Goal: Information Seeking & Learning: Learn about a topic

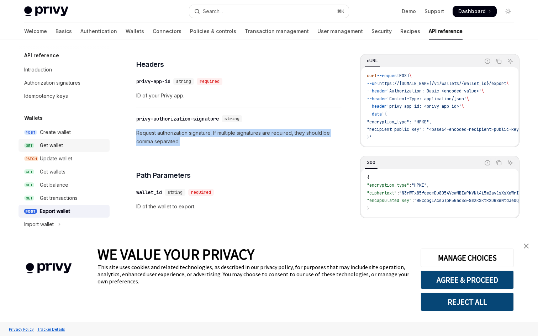
scroll to position [161, 0]
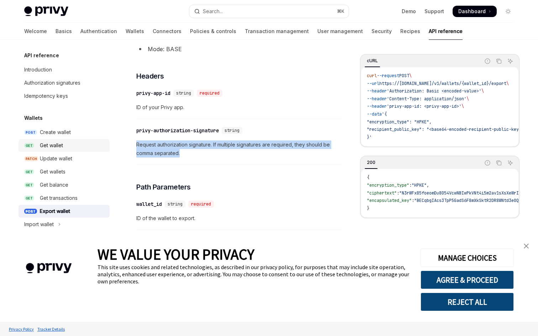
click at [65, 145] on div "Get wallet" at bounding box center [72, 145] width 65 height 9
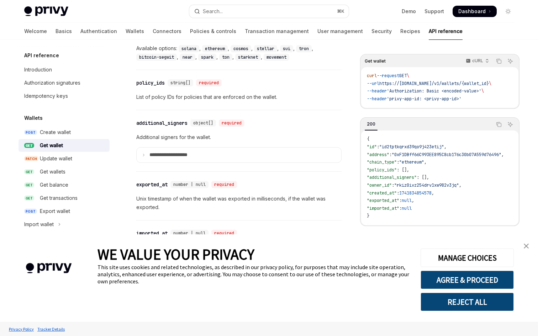
scroll to position [489, 0]
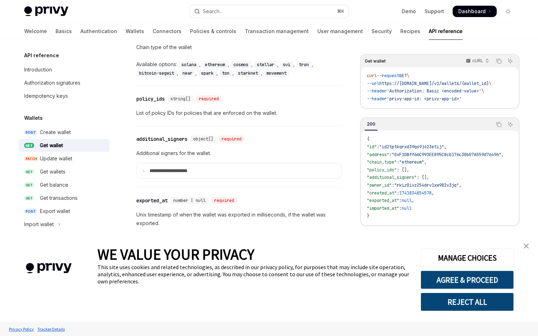
click at [146, 170] on summary "**********" at bounding box center [239, 171] width 205 height 15
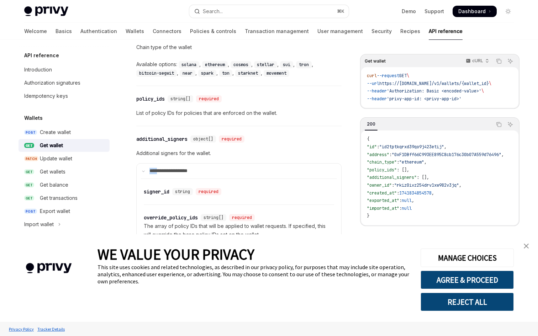
click at [146, 170] on summary "**********" at bounding box center [239, 171] width 205 height 15
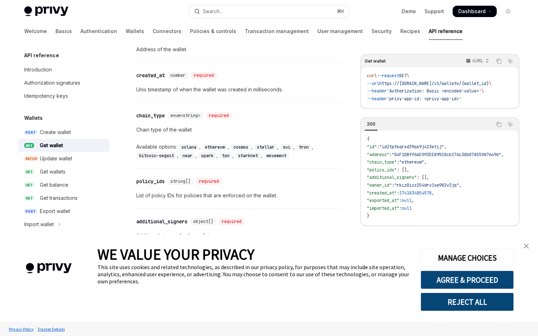
scroll to position [404, 0]
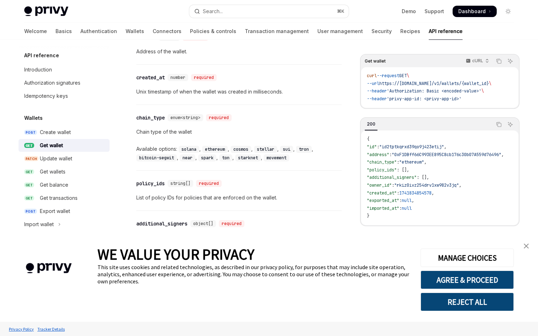
click at [54, 174] on div "Get wallets" at bounding box center [53, 172] width 26 height 9
type textarea "*"
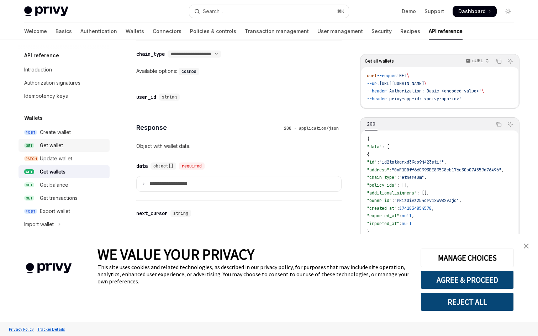
scroll to position [338, 0]
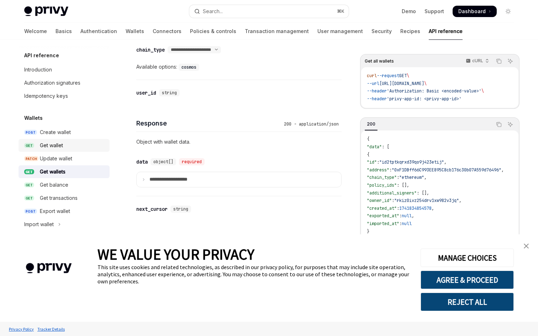
click at [148, 182] on summary "**********" at bounding box center [239, 179] width 205 height 15
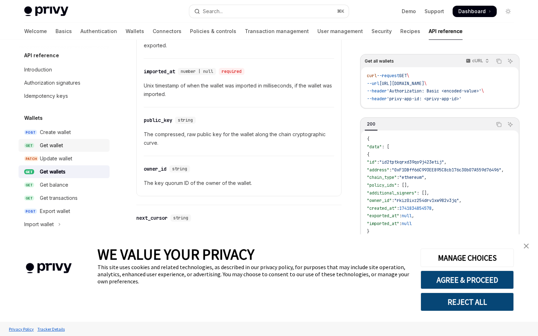
scroll to position [821, 0]
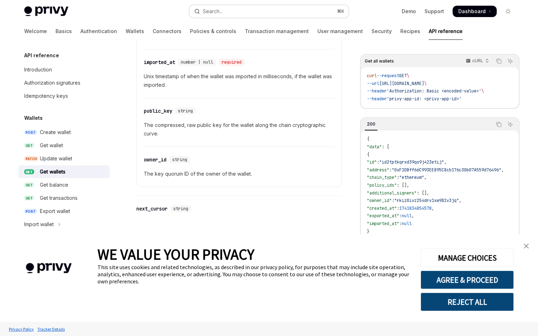
click at [225, 9] on button "Search... ⌘ K" at bounding box center [268, 11] width 159 height 13
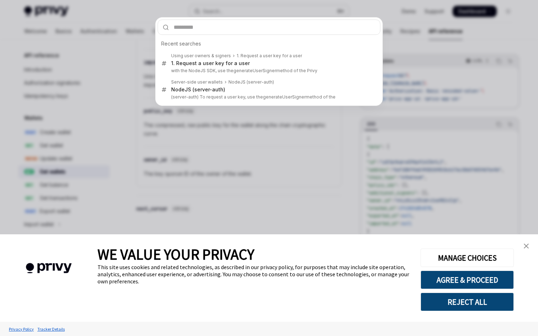
type input "*********"
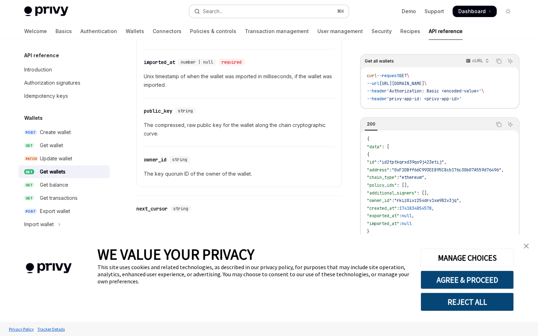
type textarea "*"
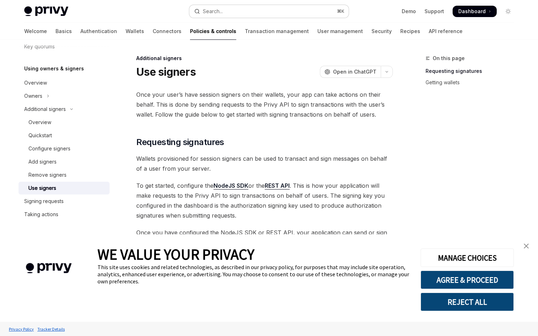
click at [219, 11] on div "Search..." at bounding box center [213, 11] width 20 height 9
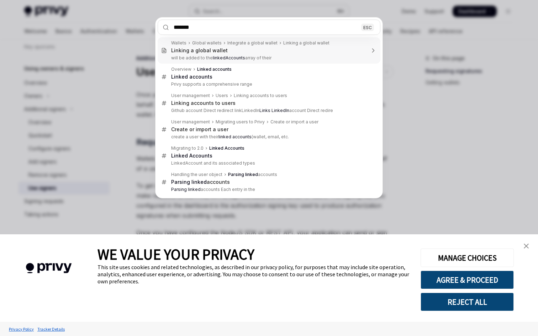
type input "******"
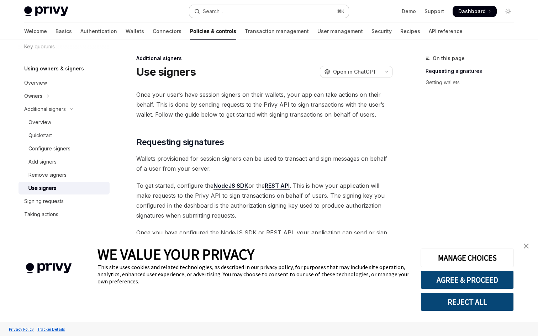
type textarea "*"
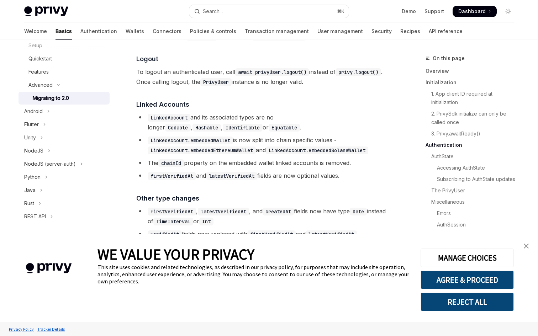
scroll to position [1411, 0]
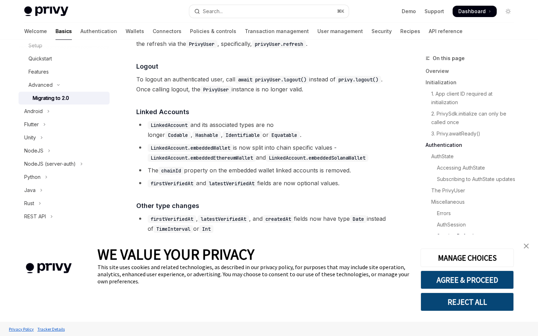
drag, startPoint x: 219, startPoint y: 11, endPoint x: 218, endPoint y: 163, distance: 151.2
click at [218, 152] on code "LinkedAccount.embeddedWallet" at bounding box center [190, 148] width 85 height 8
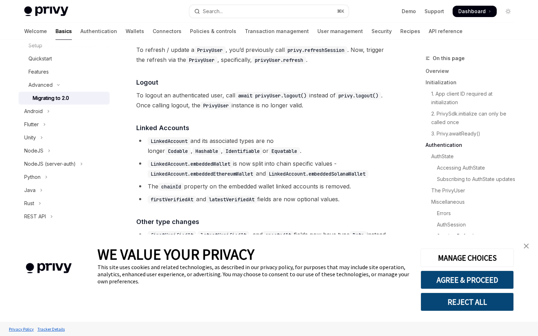
click at [160, 156] on li "LinkedAccount and its associated types are no longer Codable , Hashable , Ident…" at bounding box center [264, 146] width 256 height 20
drag, startPoint x: 218, startPoint y: 163, endPoint x: 158, endPoint y: 156, distance: 60.5
click at [158, 145] on code "LinkedAccount" at bounding box center [169, 141] width 43 height 8
copy code "LinkedAccount"
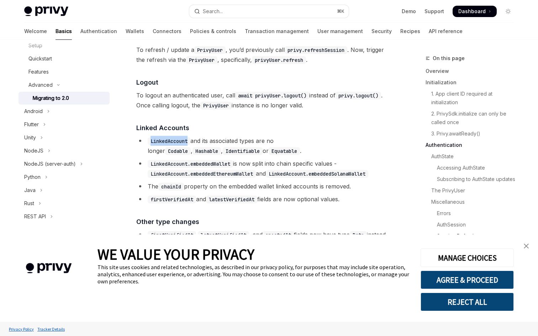
click at [223, 11] on div "Search..." at bounding box center [213, 11] width 20 height 9
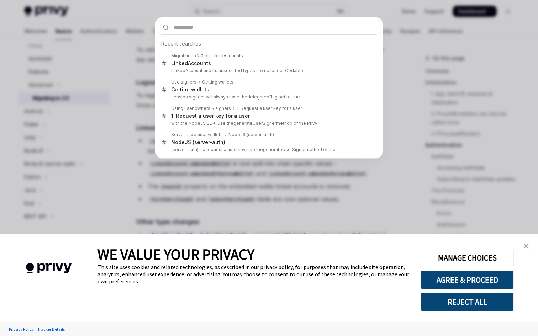
type input "**********"
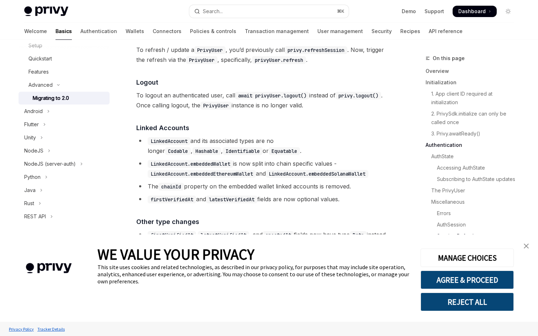
type textarea "*"
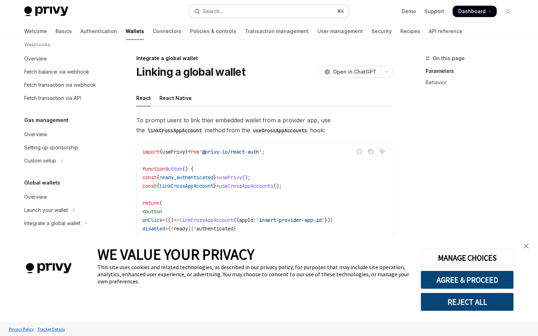
drag, startPoint x: 158, startPoint y: 156, endPoint x: 228, endPoint y: 12, distance: 159.6
click at [228, 12] on button "Search... ⌘ K" at bounding box center [268, 11] width 159 height 13
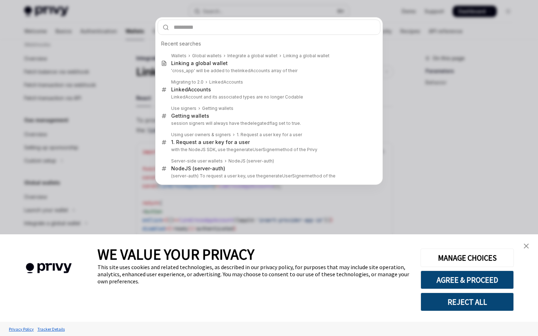
type input "**********"
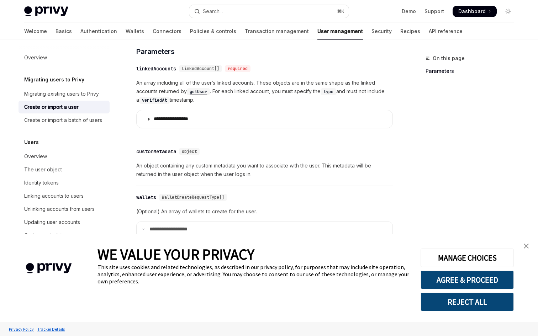
scroll to position [340, 0]
click at [209, 114] on summary "**********" at bounding box center [265, 119] width 256 height 18
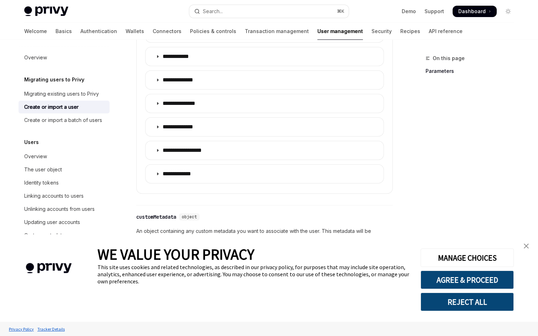
scroll to position [696, 0]
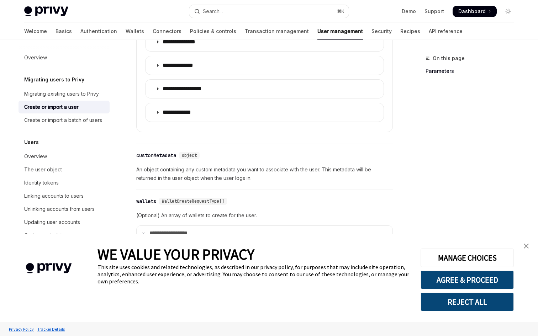
click at [167, 109] on p "**********" at bounding box center [182, 112] width 39 height 7
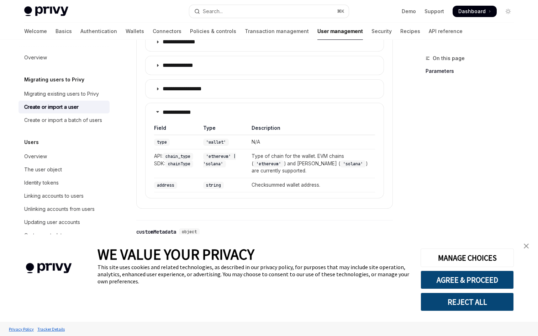
click at [167, 109] on p "**********" at bounding box center [182, 112] width 39 height 7
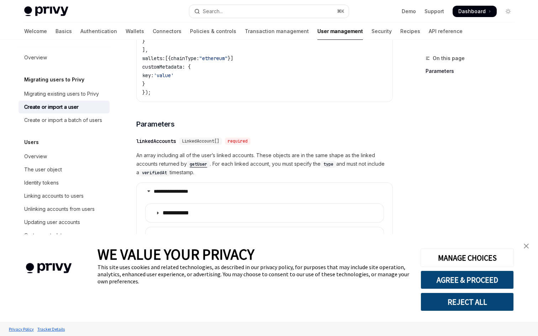
scroll to position [239, 0]
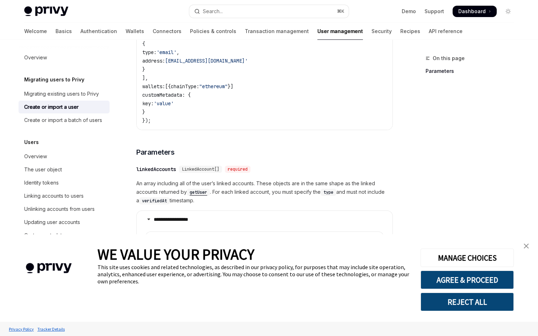
click at [144, 211] on summary "**********" at bounding box center [265, 220] width 256 height 18
drag, startPoint x: 228, startPoint y: 12, endPoint x: 173, endPoint y: 192, distance: 187.9
click at [173, 192] on span "An array including all of the user’s linked accounts. These objects are in the …" at bounding box center [264, 192] width 256 height 26
click at [203, 189] on code "getUser" at bounding box center [198, 192] width 23 height 7
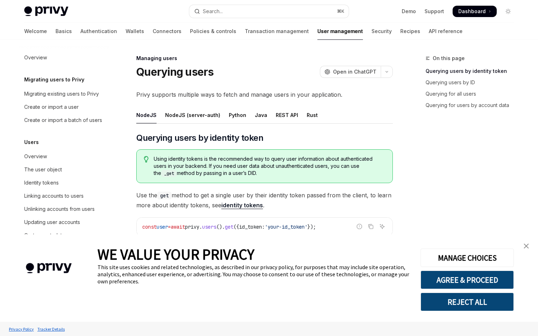
scroll to position [15, 0]
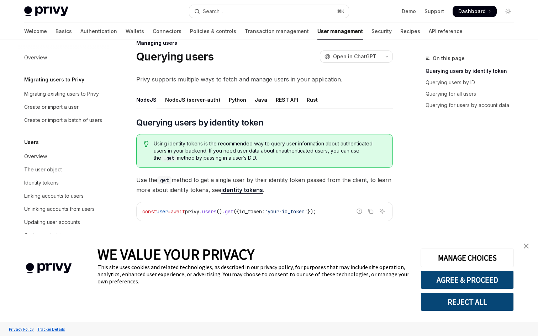
click at [182, 99] on div "NodeJS (server-auth)" at bounding box center [192, 99] width 55 height 17
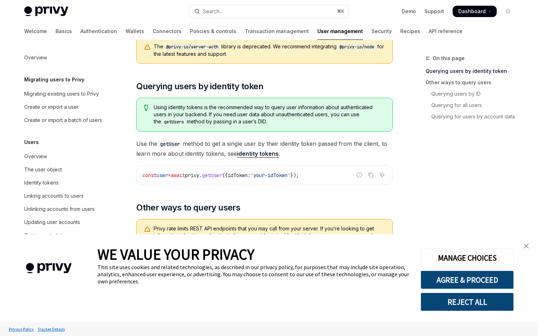
scroll to position [124, 0]
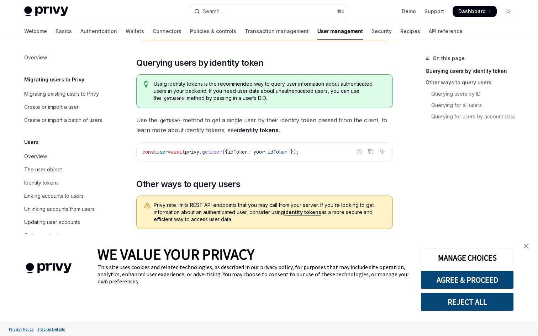
click at [155, 151] on span "const" at bounding box center [149, 152] width 14 height 6
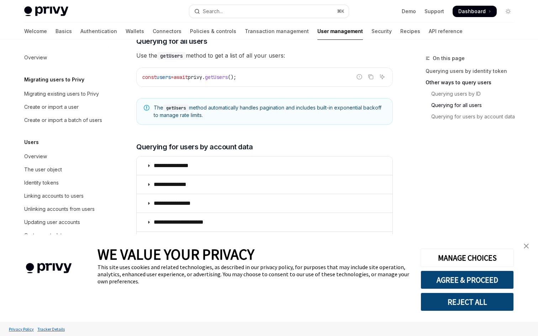
scroll to position [406, 0]
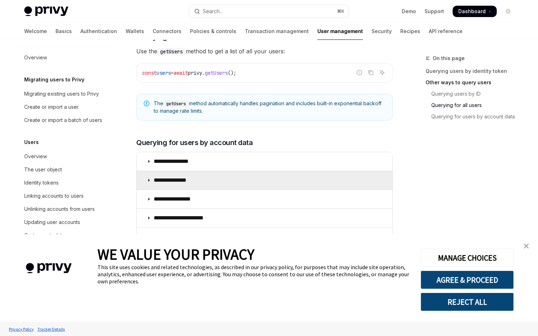
drag, startPoint x: 173, startPoint y: 192, endPoint x: 147, endPoint y: 181, distance: 27.7
click at [147, 181] on icon at bounding box center [149, 180] width 4 height 4
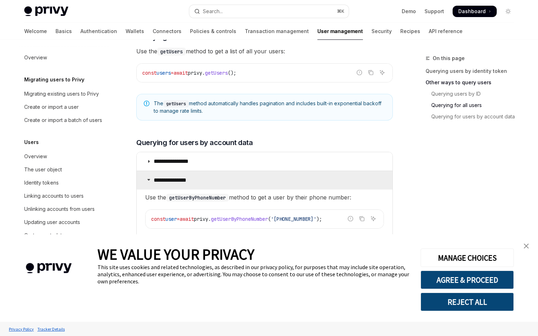
click at [147, 181] on icon at bounding box center [149, 179] width 4 height 4
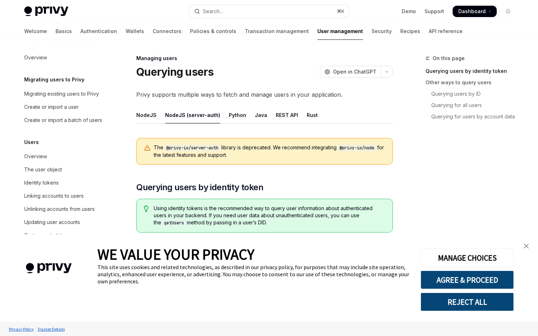
click at [150, 117] on div "NodeJS" at bounding box center [146, 115] width 20 height 17
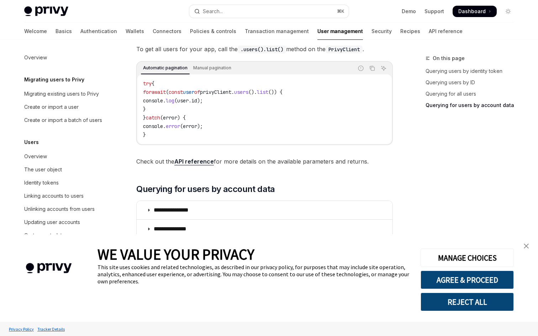
scroll to position [271, 0]
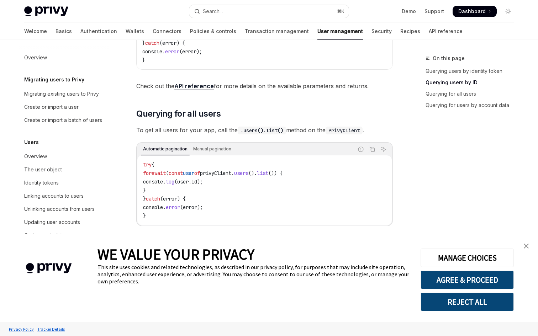
drag, startPoint x: 147, startPoint y: 181, endPoint x: 195, endPoint y: 86, distance: 105.5
click at [195, 86] on link "API reference" at bounding box center [193, 86] width 39 height 7
type textarea "*"
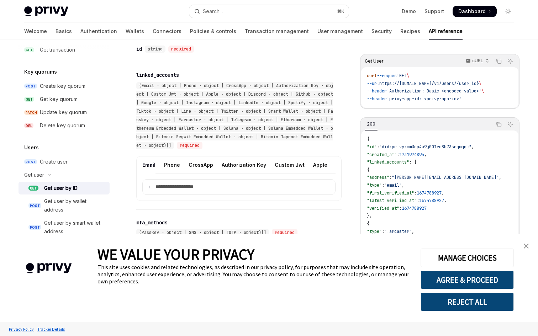
scroll to position [341, 0]
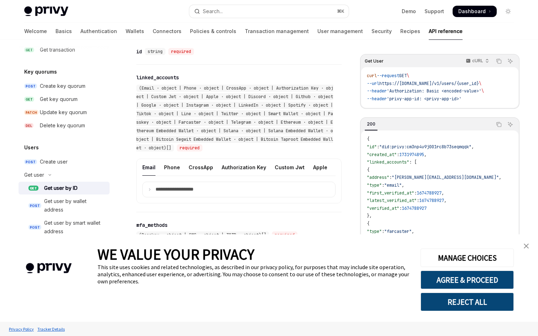
click at [259, 141] on span "(Email · object | Phone · object | CrossApp · object | Authorization Key · obje…" at bounding box center [234, 117] width 197 height 65
click at [202, 149] on div "required" at bounding box center [190, 147] width 26 height 7
drag, startPoint x: 195, startPoint y: 86, endPoint x: 210, endPoint y: 150, distance: 65.1
click at [210, 150] on span "(Email · object | Phone · object | CrossApp · object | Authorization Key · obje…" at bounding box center [234, 117] width 197 height 65
